Goal: Communication & Community: Answer question/provide support

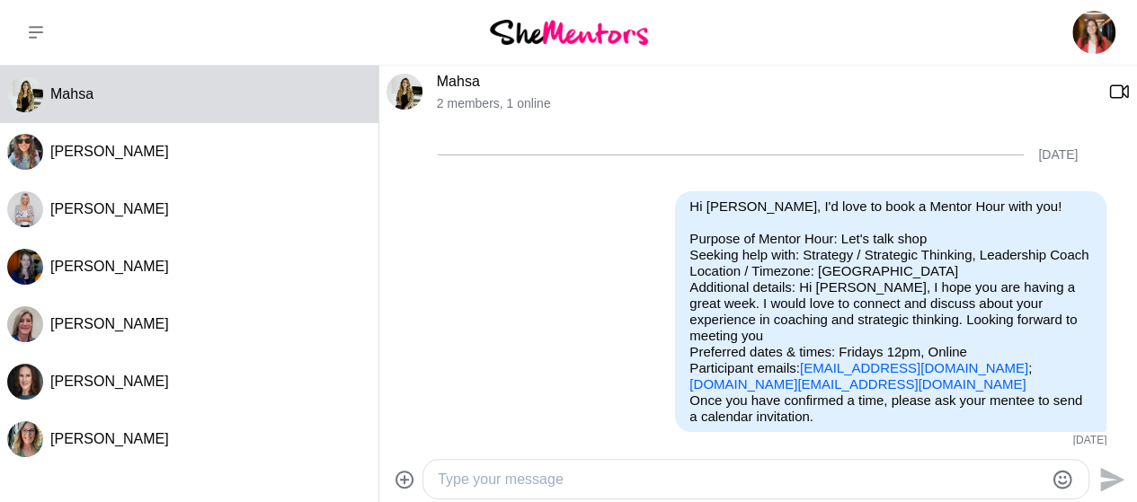
scroll to position [525, 0]
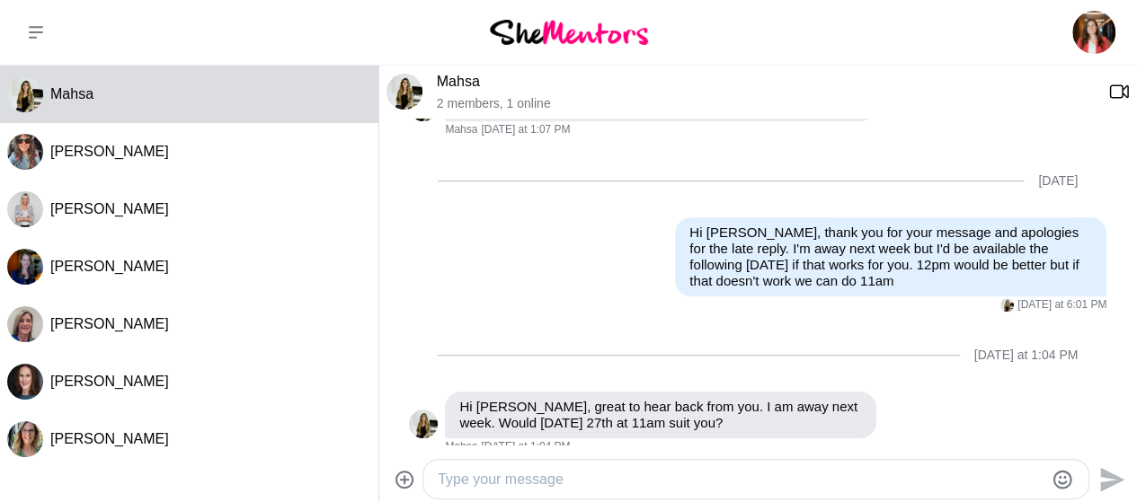
click at [455, 481] on textarea "To enrich screen reader interactions, please activate Accessibility in Grammarl…" at bounding box center [741, 480] width 606 height 22
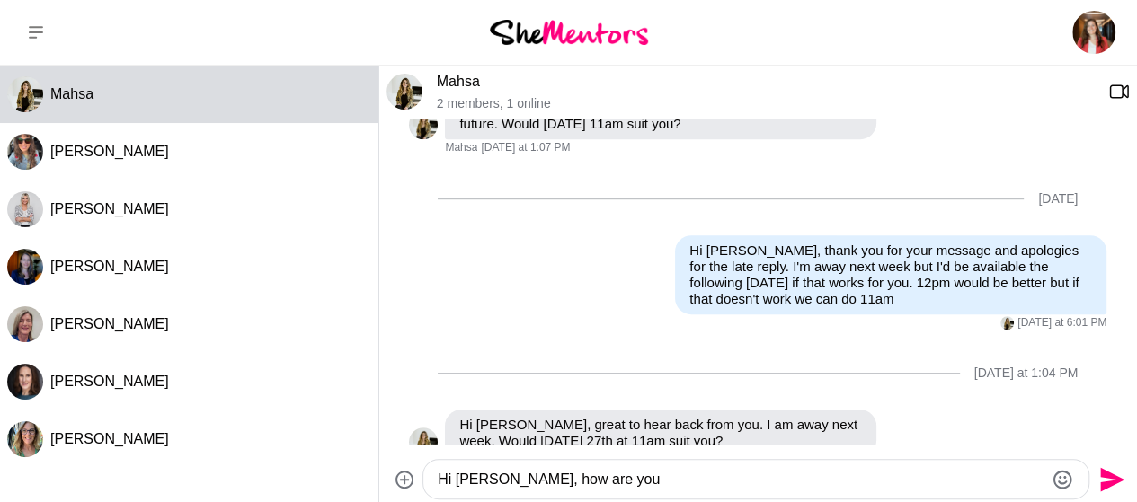
click at [503, 481] on textarea "Hi [PERSON_NAME], how are you" at bounding box center [741, 480] width 606 height 22
click at [598, 481] on textarea "Hi [PERSON_NAME], I how are you" at bounding box center [741, 480] width 606 height 22
click at [694, 254] on p "Hi [PERSON_NAME], thank you for your message and apologies for the late reply. …" at bounding box center [890, 275] width 403 height 65
copy p "p"
click at [538, 478] on textarea "Hi [PERSON_NAME], I ho" at bounding box center [741, 480] width 606 height 22
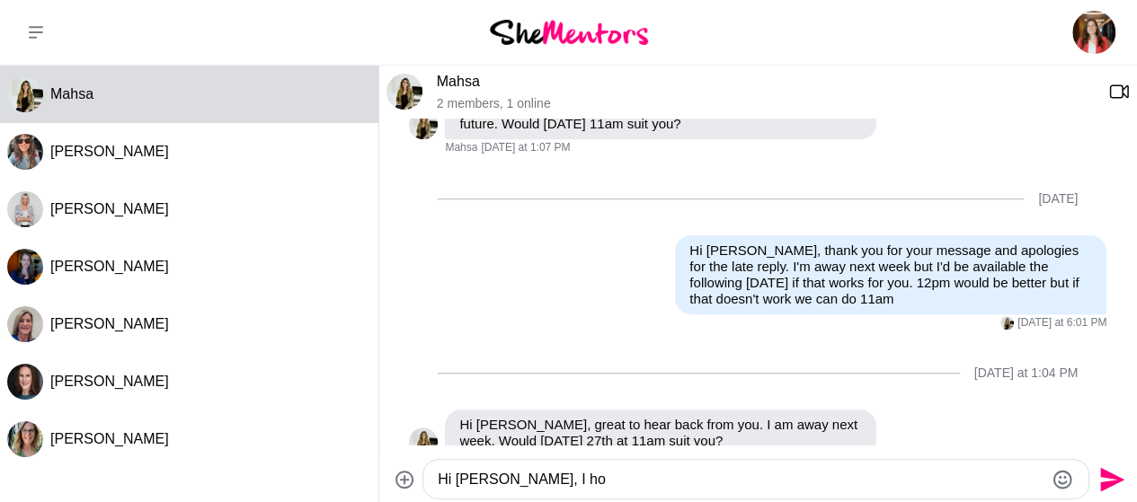
paste textarea "p"
click at [649, 481] on textarea "Hi [PERSON_NAME], I hope your week is goig well." at bounding box center [741, 480] width 606 height 22
click at [726, 477] on textarea "Hi [PERSON_NAME], I hope your week is going well." at bounding box center [741, 480] width 606 height 22
click at [719, 477] on textarea "Hi [PERSON_NAME], I hope your week is going well." at bounding box center [741, 480] width 606 height 22
click at [776, 479] on textarea "Hi [PERSON_NAME], I hope your week is going well. I usually work from home" at bounding box center [741, 480] width 606 height 22
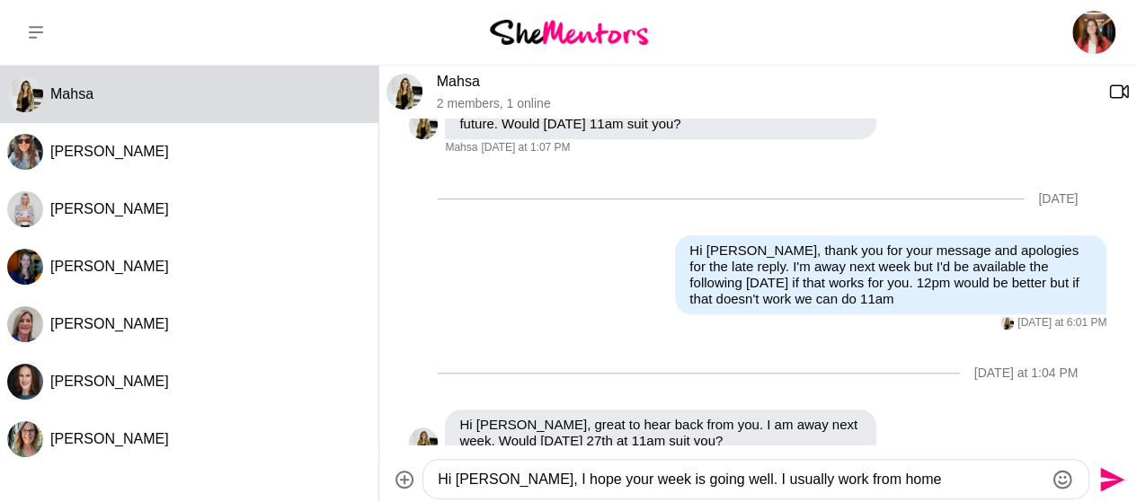
click at [872, 472] on textarea "Hi [PERSON_NAME], I hope your week is going well. I usually work from home" at bounding box center [741, 480] width 606 height 22
drag, startPoint x: 705, startPoint y: 481, endPoint x: 866, endPoint y: 475, distance: 161.9
click at [866, 475] on textarea "Hi [PERSON_NAME], I hope your week is going well. I usually work from home [DAT…" at bounding box center [741, 480] width 606 height 22
click at [796, 485] on textarea "Hi [PERSON_NAME], I hope your week is going well. Would you be available [DATE]…" at bounding box center [741, 480] width 606 height 22
click at [905, 482] on textarea "Hi [PERSON_NAME], I hope your week is going well. Would you be available [DATE]…" at bounding box center [741, 480] width 606 height 22
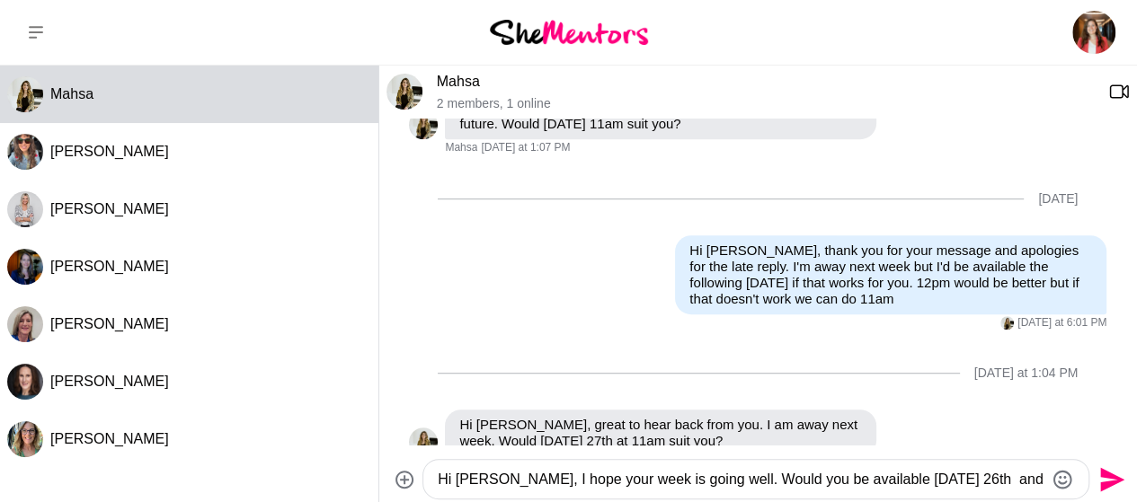
click at [972, 481] on textarea "Hi [PERSON_NAME], I hope your week is going well. Would you be available [DATE]…" at bounding box center [741, 480] width 606 height 22
click at [1007, 476] on textarea "Hi [PERSON_NAME], I hope your week is going well. Would you be available [DATE]…" at bounding box center [741, 480] width 606 height 22
paste textarea "I usually work from home"
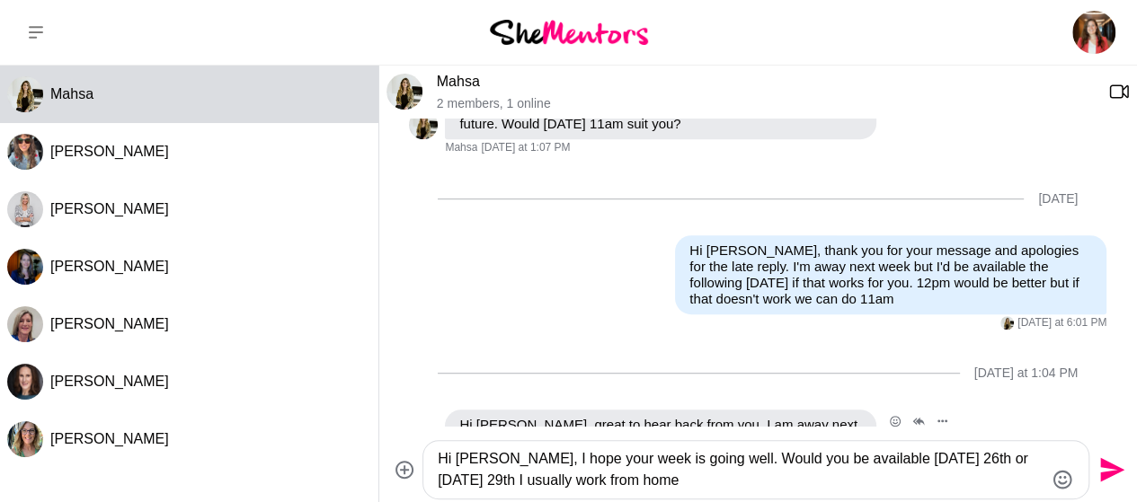
scroll to position [541, 0]
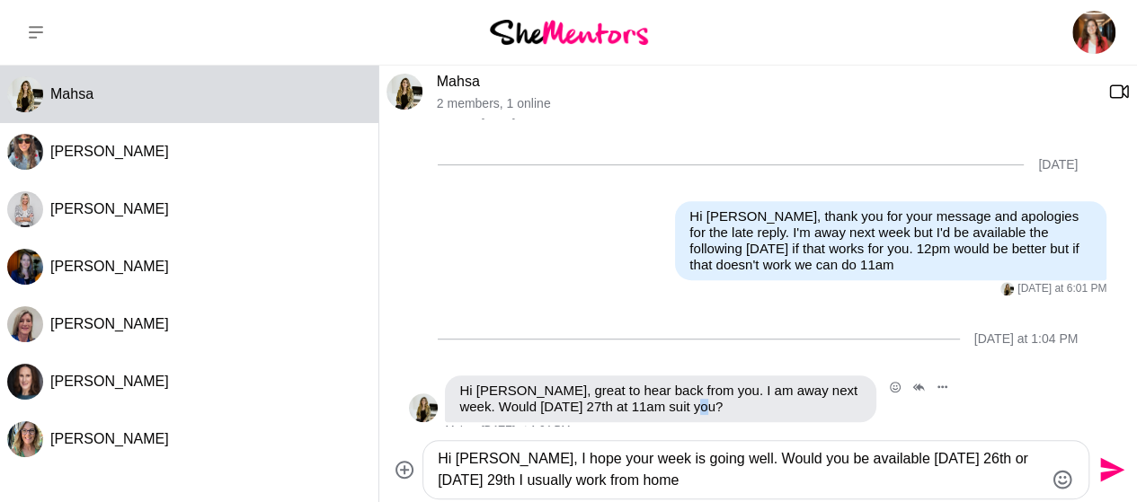
click at [706, 391] on p "Hi [PERSON_NAME], great to hear back from you. I am away next week. Would [DATE…" at bounding box center [660, 399] width 403 height 32
copy p "?"
click at [1030, 460] on textarea "Hi [PERSON_NAME], I hope your week is going well. Would you be available [DATE]…" at bounding box center [741, 470] width 606 height 43
paste textarea "?"
click at [625, 486] on textarea "Hi [PERSON_NAME], I hope your week is going well. Would you be available [DATE]…" at bounding box center [741, 470] width 606 height 43
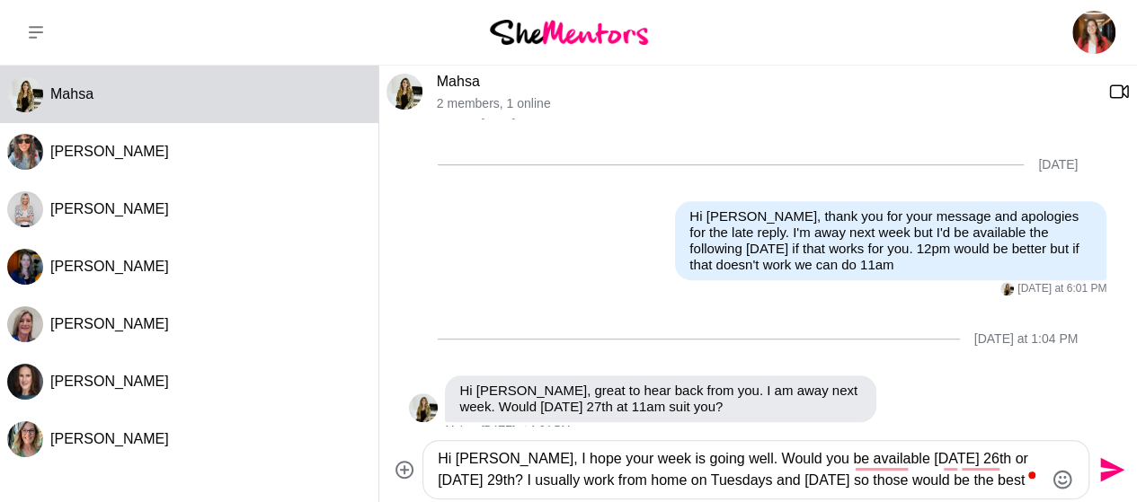
click at [534, 467] on textarea "Hi [PERSON_NAME], I hope your week is going well. Would you be available [DATE]…" at bounding box center [741, 470] width 606 height 43
click at [985, 482] on textarea "Hi [PERSON_NAME], I hope your week is going well. Would you be available [DATE]…" at bounding box center [741, 470] width 606 height 43
paste textarea "p"
type textarea "Hi [PERSON_NAME], I hope your week is going well. Would you be available [DATE]…"
click at [1104, 473] on icon "Send" at bounding box center [1112, 470] width 24 height 24
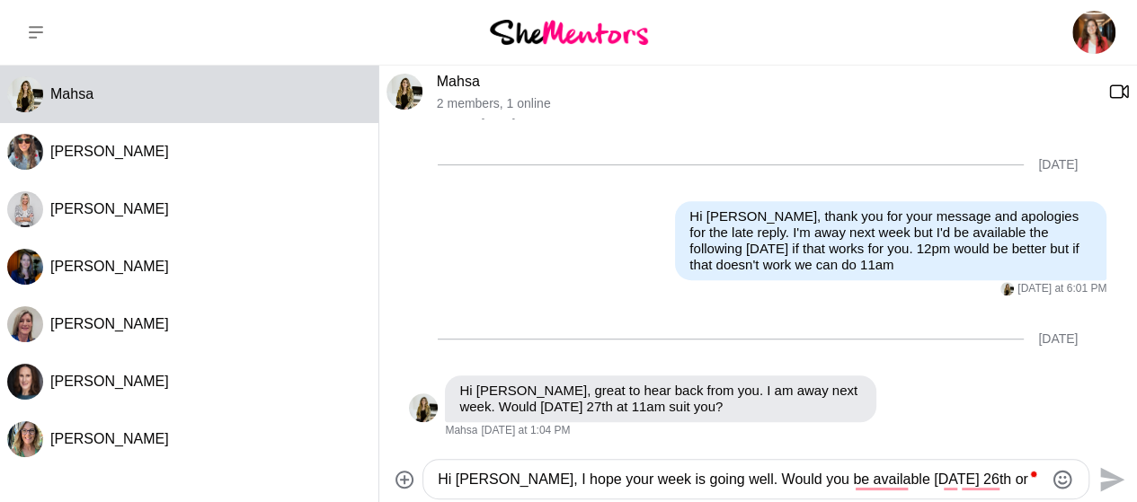
scroll to position [683, 0]
